Goal: Transaction & Acquisition: Purchase product/service

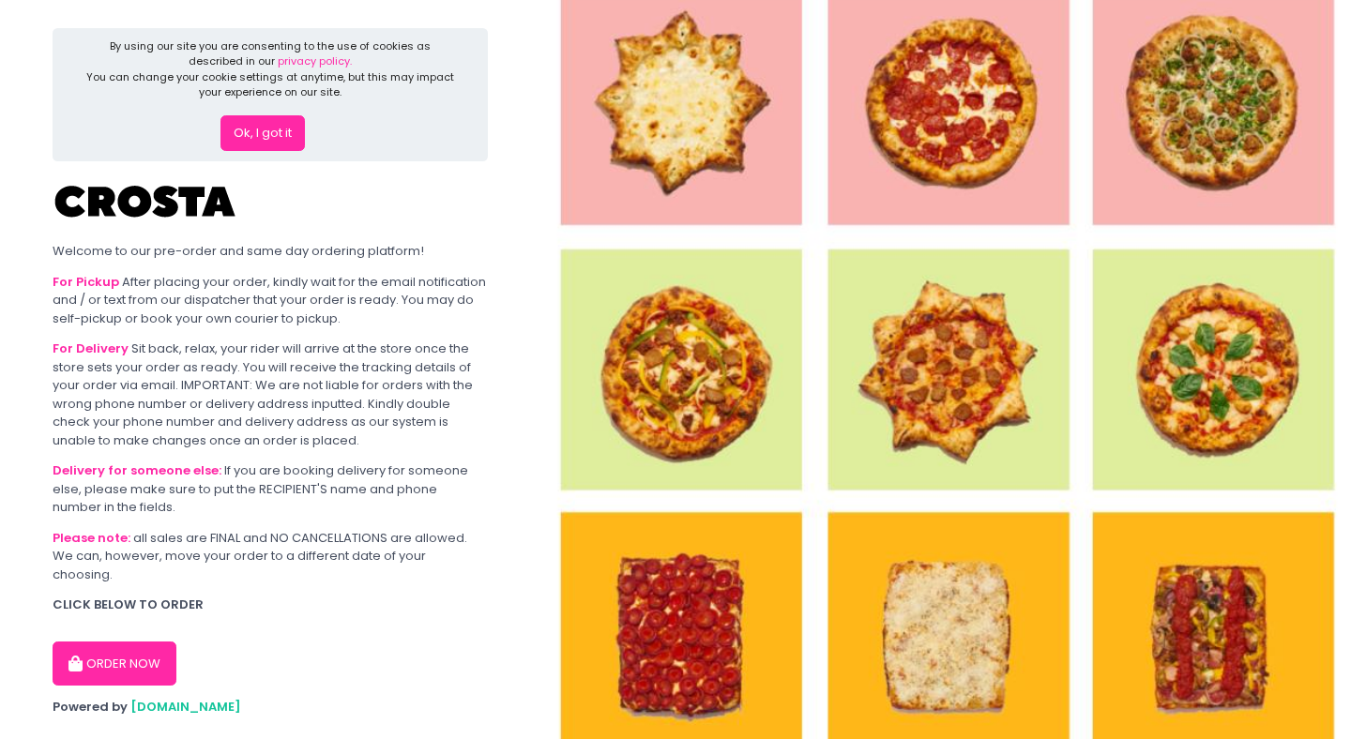
click at [103, 646] on button "ORDER NOW" at bounding box center [115, 664] width 124 height 45
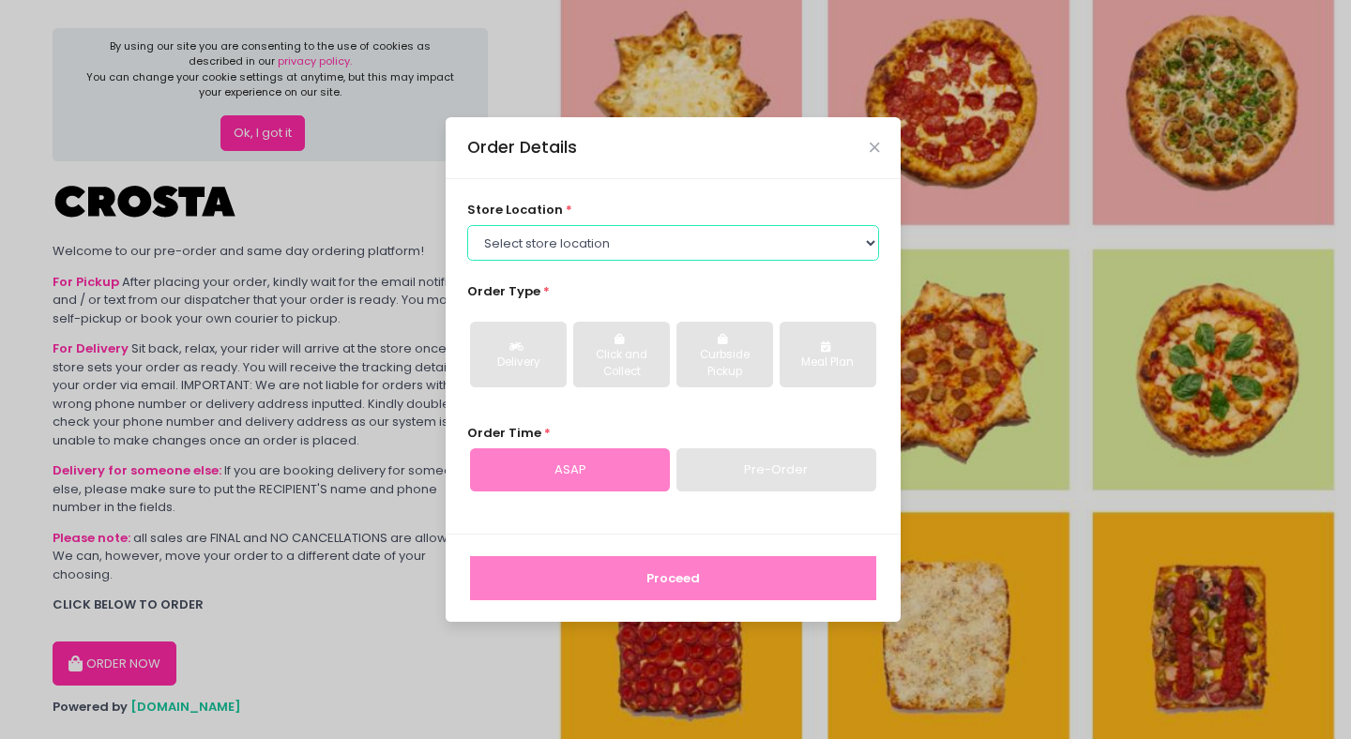
click at [585, 239] on select "Select store location [PERSON_NAME] Pizza - [PERSON_NAME] Pizza - [GEOGRAPHIC_D…" at bounding box center [673, 243] width 413 height 36
select select "65090bae48156caed44a5eb4"
click at [467, 225] on select "Select store location [PERSON_NAME] Pizza - [PERSON_NAME] Pizza - [GEOGRAPHIC_D…" at bounding box center [673, 243] width 413 height 36
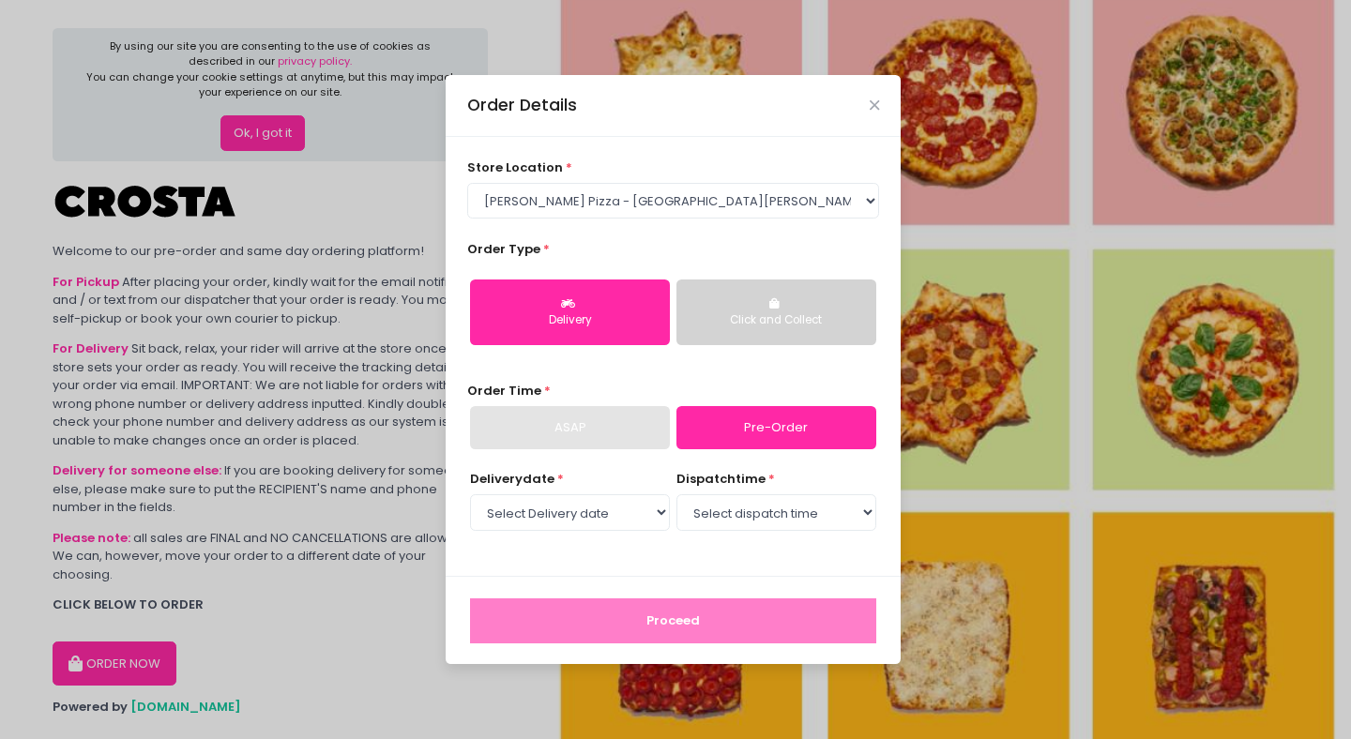
click at [641, 317] on div "Delivery" at bounding box center [570, 320] width 174 height 17
click at [635, 513] on select "Select Delivery date [DATE] [DATE] [DATE] [DATE] [DATE]" at bounding box center [570, 512] width 200 height 36
select select "[DATE]"
click at [470, 494] on select "Select Delivery date [DATE] [DATE] [DATE] [DATE] [DATE]" at bounding box center [570, 512] width 200 height 36
click at [741, 517] on select "Select dispatch time 12:00 PM - 12:30 PM 12:30 PM - 01:00 PM 01:00 PM - 01:30 P…" at bounding box center [776, 512] width 200 height 36
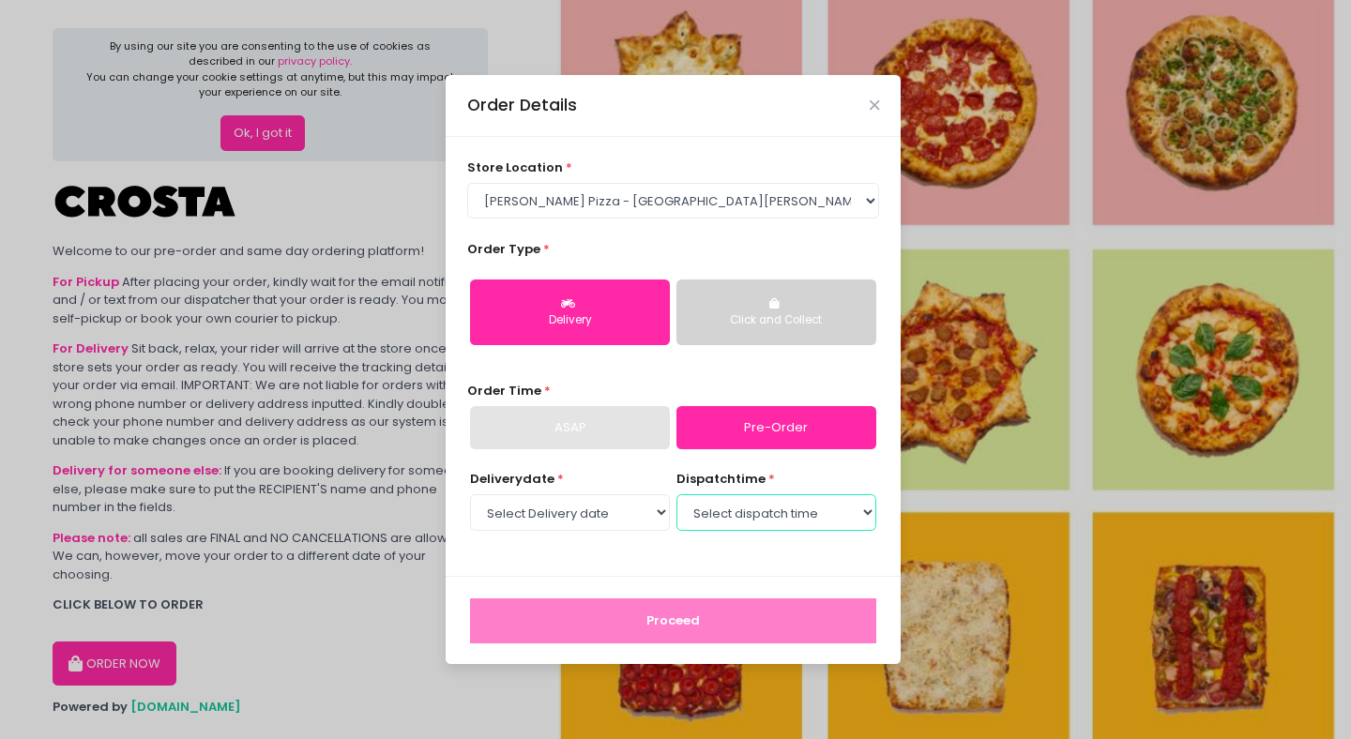
select select "19:00"
click at [676, 494] on select "Select dispatch time 12:00 PM - 12:30 PM 12:30 PM - 01:00 PM 01:00 PM - 01:30 P…" at bounding box center [776, 512] width 200 height 36
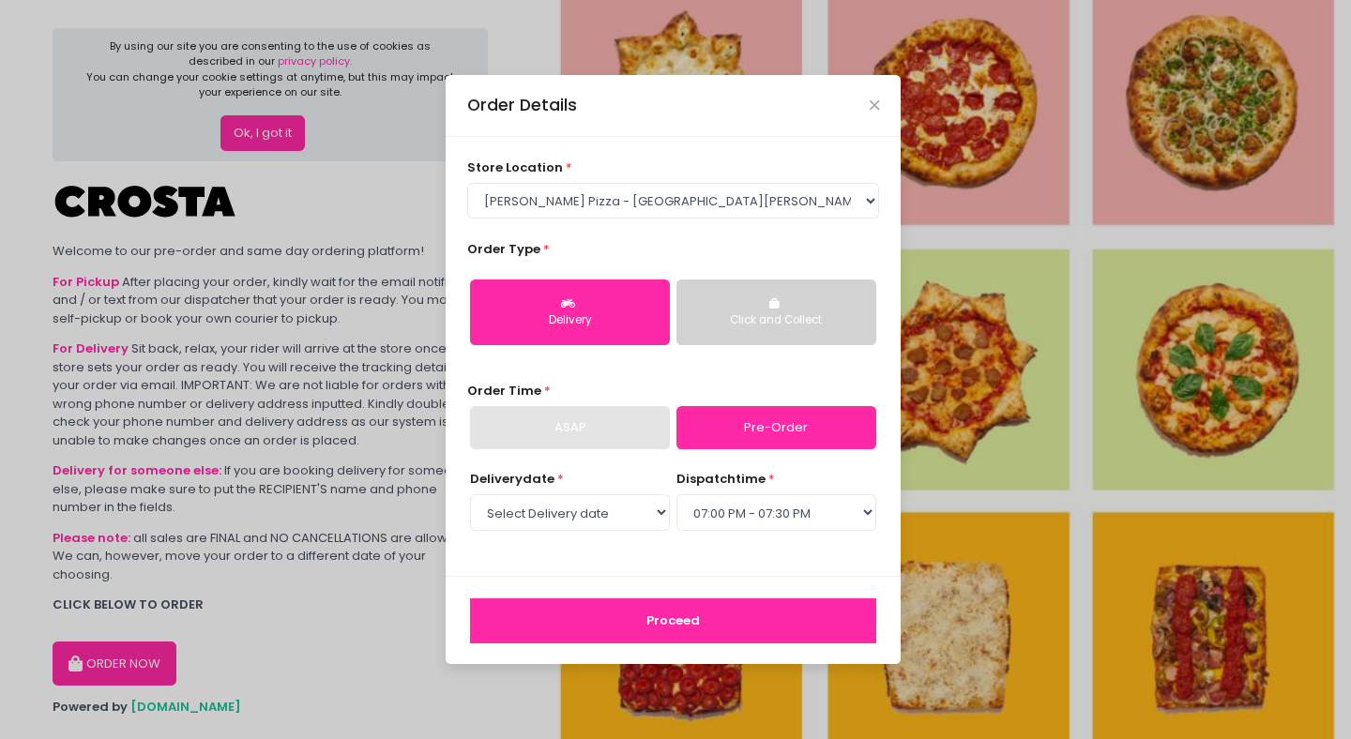
click at [715, 616] on button "Proceed" at bounding box center [673, 621] width 406 height 45
